Goal: Transaction & Acquisition: Obtain resource

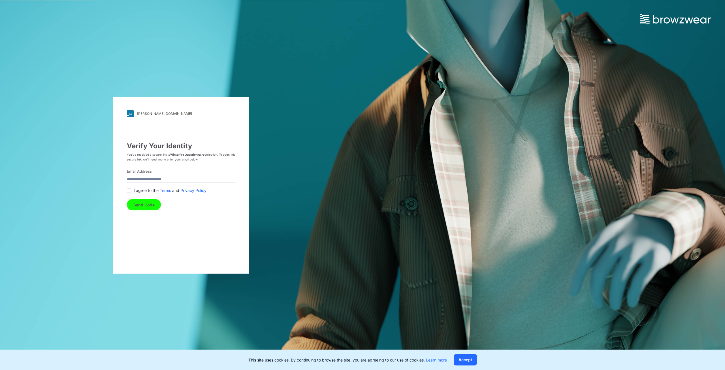
drag, startPoint x: 187, startPoint y: 175, endPoint x: 186, endPoint y: 178, distance: 2.9
click at [187, 175] on input "Email Address" at bounding box center [181, 179] width 109 height 8
click at [186, 178] on input "Email Address" at bounding box center [181, 179] width 109 height 8
click at [171, 179] on input "**********" at bounding box center [181, 179] width 109 height 8
type input "**********"
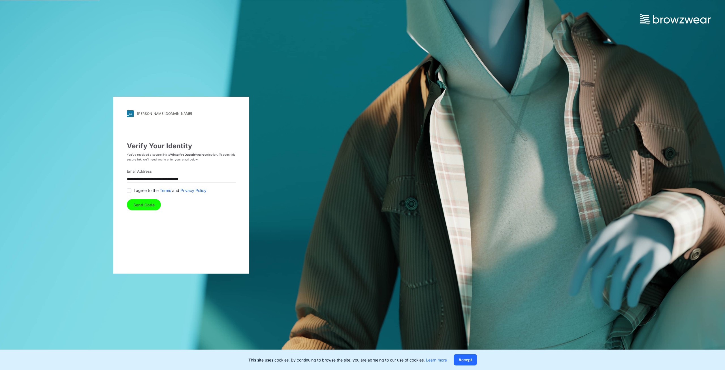
click at [128, 191] on span at bounding box center [129, 190] width 5 height 5
click at [139, 206] on button "Send Code" at bounding box center [144, 204] width 34 height 11
click at [130, 177] on input "text" at bounding box center [131, 179] width 8 height 8
type input "*"
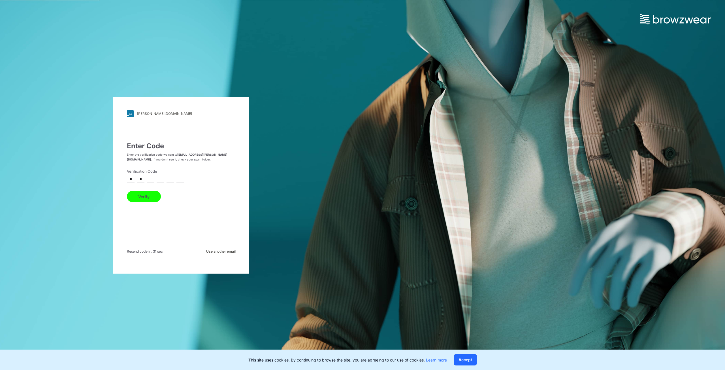
type input "*"
click at [144, 198] on button "Verify" at bounding box center [144, 196] width 34 height 11
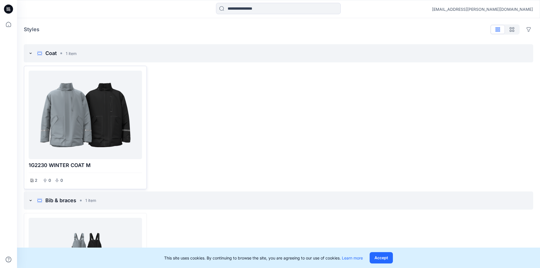
click at [69, 124] on div at bounding box center [85, 115] width 109 height 84
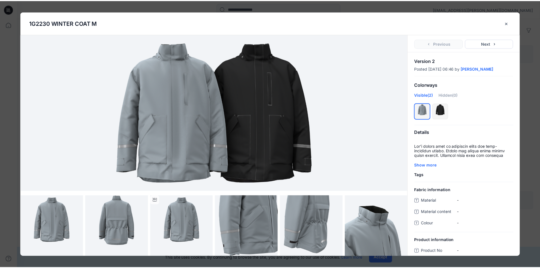
scroll to position [72, 0]
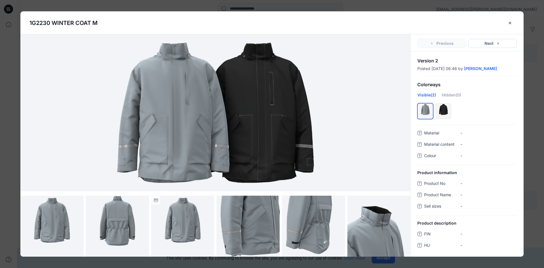
click at [460, 144] on div "Material content -" at bounding box center [466, 144] width 99 height 9
click at [463, 137] on div "Material - Material content - Colour -" at bounding box center [466, 146] width 99 height 37
click at [459, 133] on div "Material -" at bounding box center [466, 132] width 99 height 9
drag, startPoint x: 281, startPoint y: 127, endPoint x: 268, endPoint y: 162, distance: 37.8
click at [264, 155] on img at bounding box center [215, 112] width 261 height 157
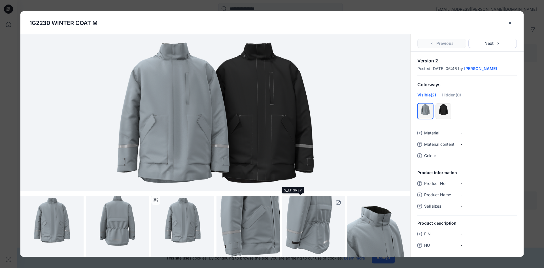
click at [317, 239] on img at bounding box center [313, 226] width 63 height 63
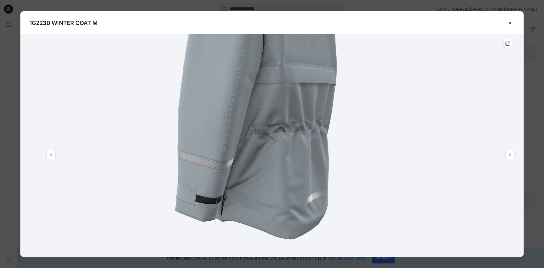
drag, startPoint x: 235, startPoint y: 230, endPoint x: 228, endPoint y: 230, distance: 6.8
click at [233, 230] on img at bounding box center [272, 145] width 222 height 222
click at [104, 160] on div at bounding box center [271, 145] width 503 height 222
click at [52, 155] on icon "previous" at bounding box center [51, 154] width 5 height 5
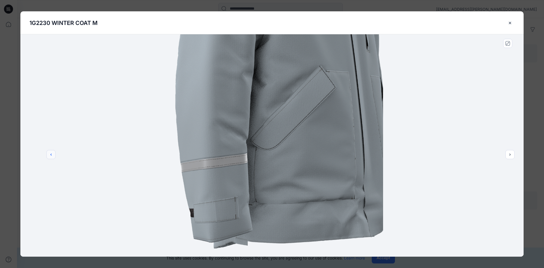
click at [52, 155] on icon "previous" at bounding box center [51, 154] width 5 height 5
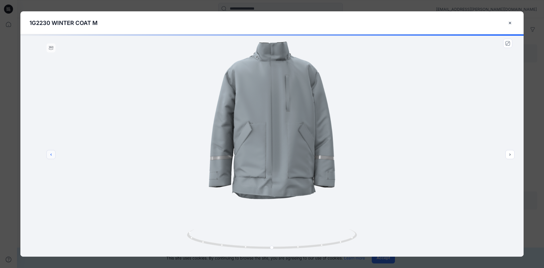
click at [52, 155] on icon "previous" at bounding box center [51, 154] width 5 height 5
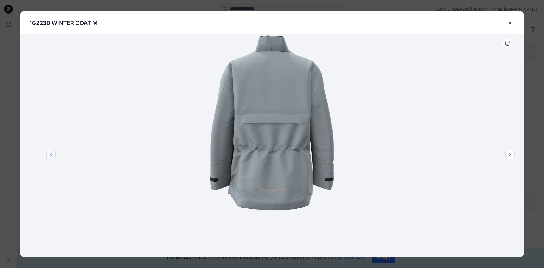
click at [52, 155] on icon "previous" at bounding box center [51, 154] width 5 height 5
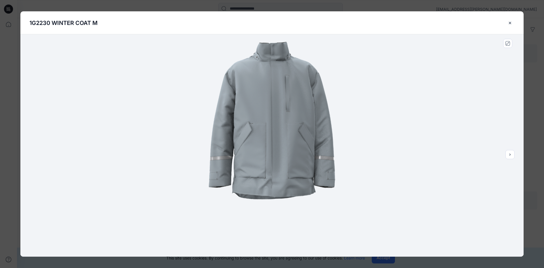
click at [52, 155] on div at bounding box center [271, 145] width 503 height 222
click at [507, 23] on button "close-btn" at bounding box center [510, 22] width 9 height 9
